Goal: Information Seeking & Learning: Learn about a topic

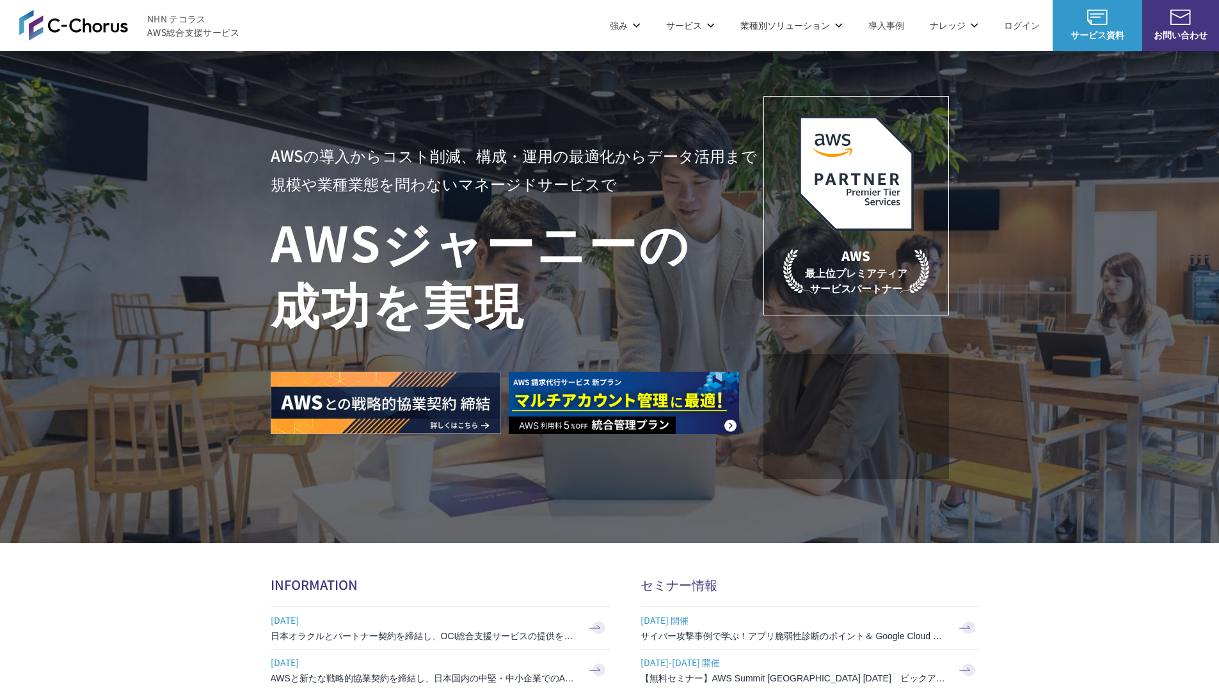
scroll to position [3831, 0]
